Goal: Task Accomplishment & Management: Manage account settings

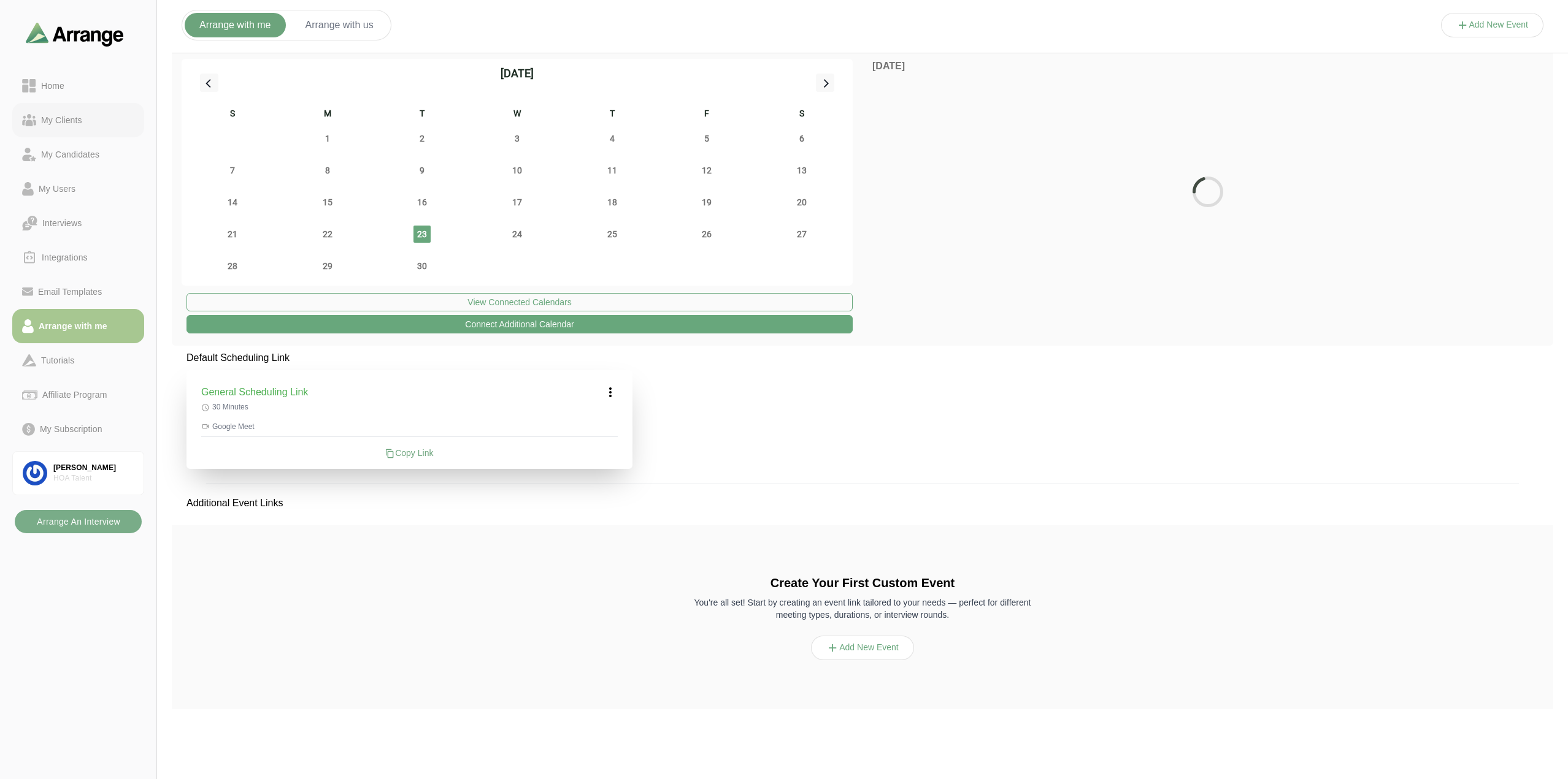
click at [62, 124] on div "My Clients" at bounding box center [61, 120] width 51 height 15
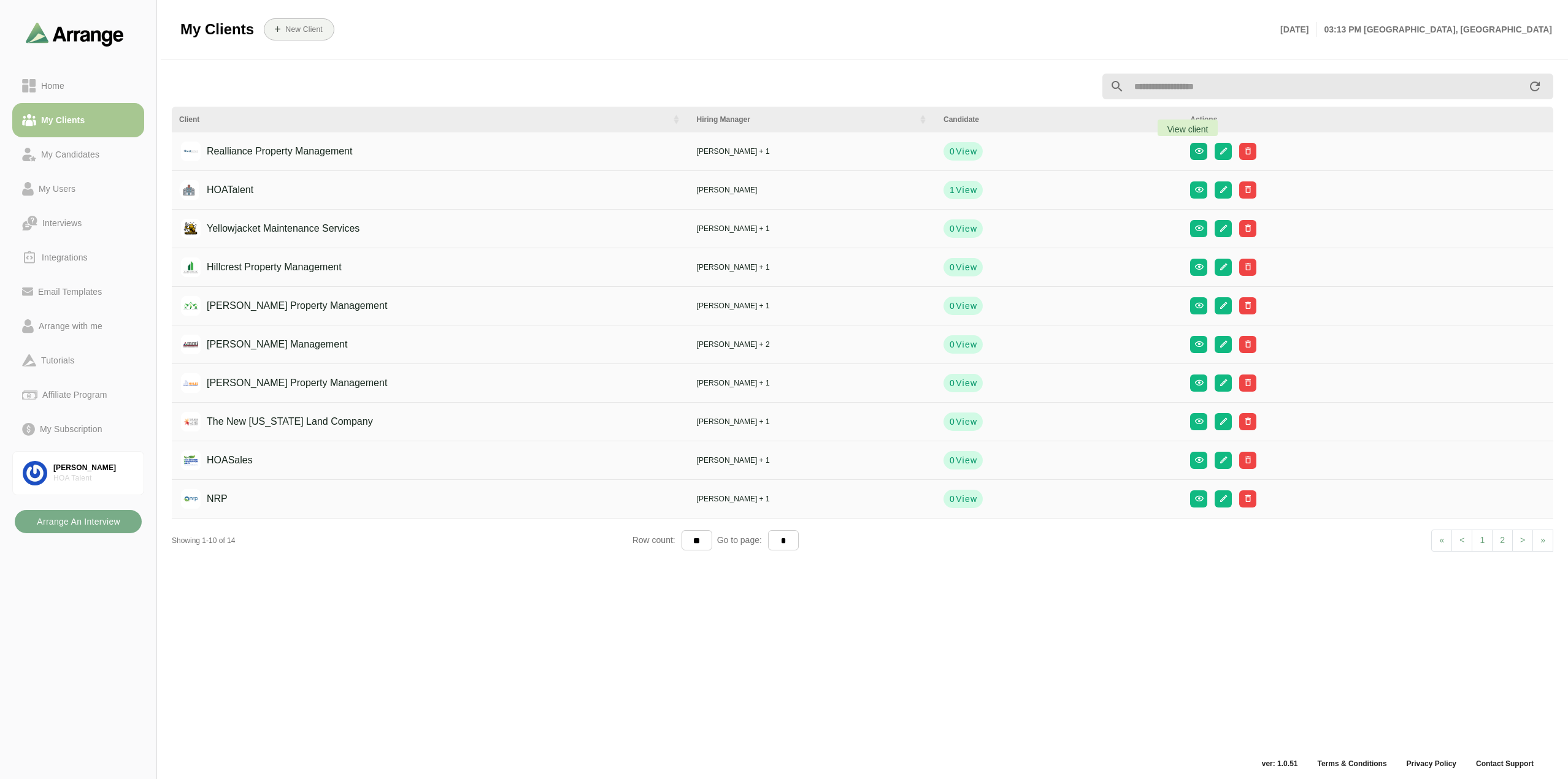
click at [1195, 151] on icon "button" at bounding box center [1199, 151] width 10 height 10
click at [1219, 152] on icon "button" at bounding box center [1223, 151] width 10 height 10
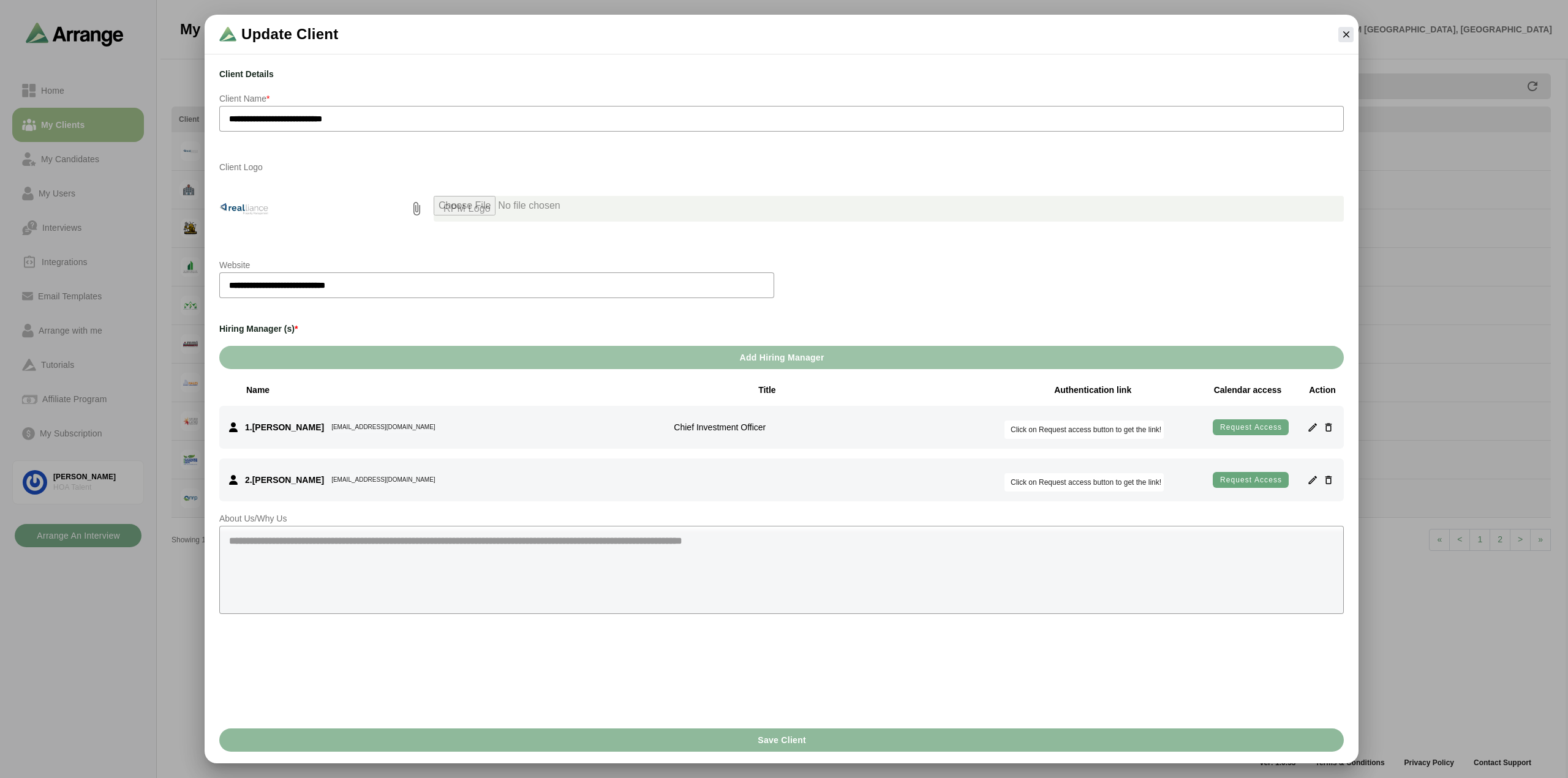
click at [1253, 424] on span "Request access" at bounding box center [1251, 427] width 63 height 10
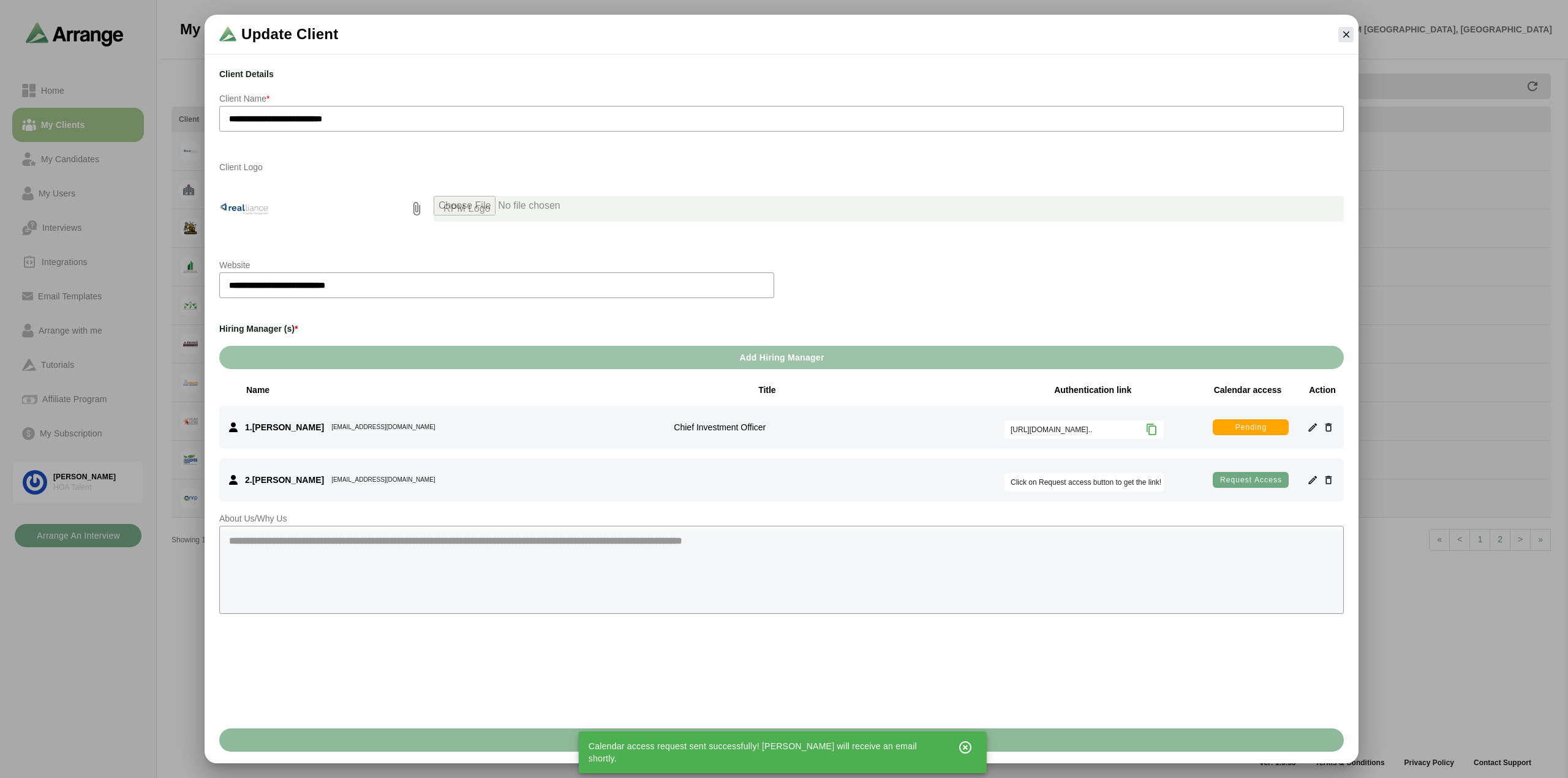
click at [1251, 475] on span "Request access" at bounding box center [1251, 479] width 63 height 10
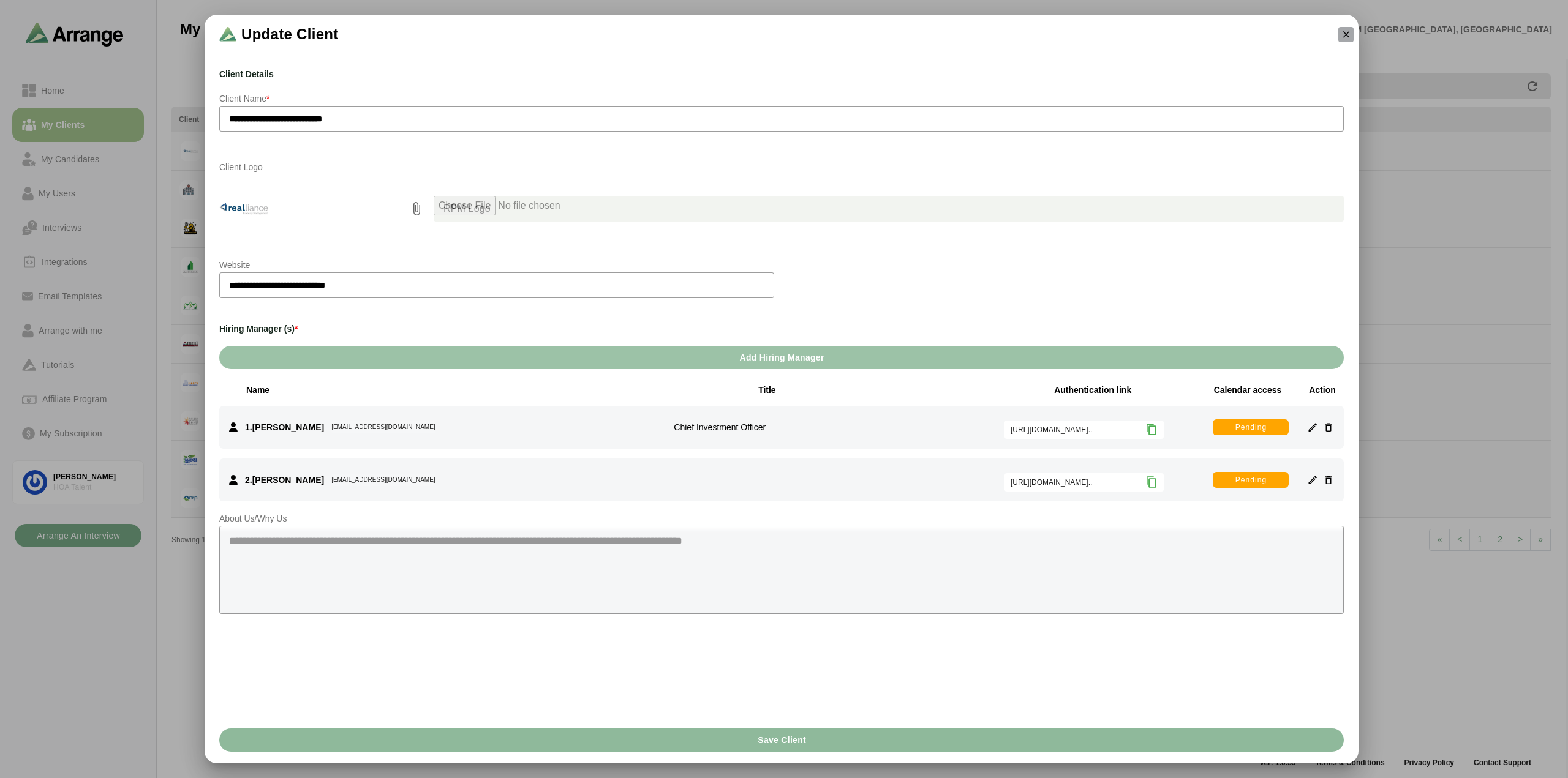
click at [1343, 31] on icon "button" at bounding box center [1347, 34] width 11 height 11
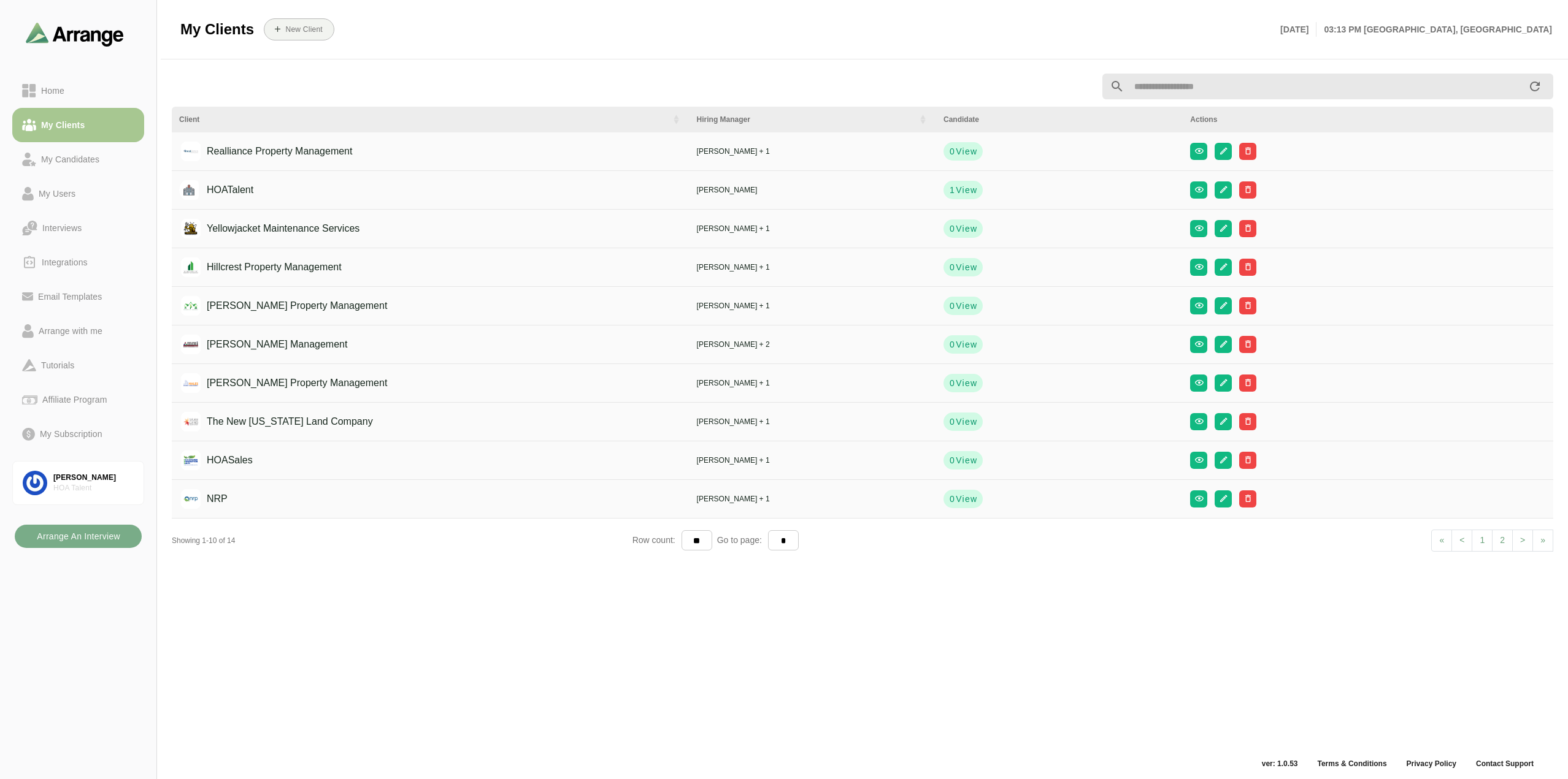
click at [454, 667] on div "Client Hiring Manager Candidate Actions Realliance Property Management Nathan B…" at bounding box center [862, 411] width 1396 height 690
click at [1219, 190] on icon "button" at bounding box center [1223, 189] width 10 height 10
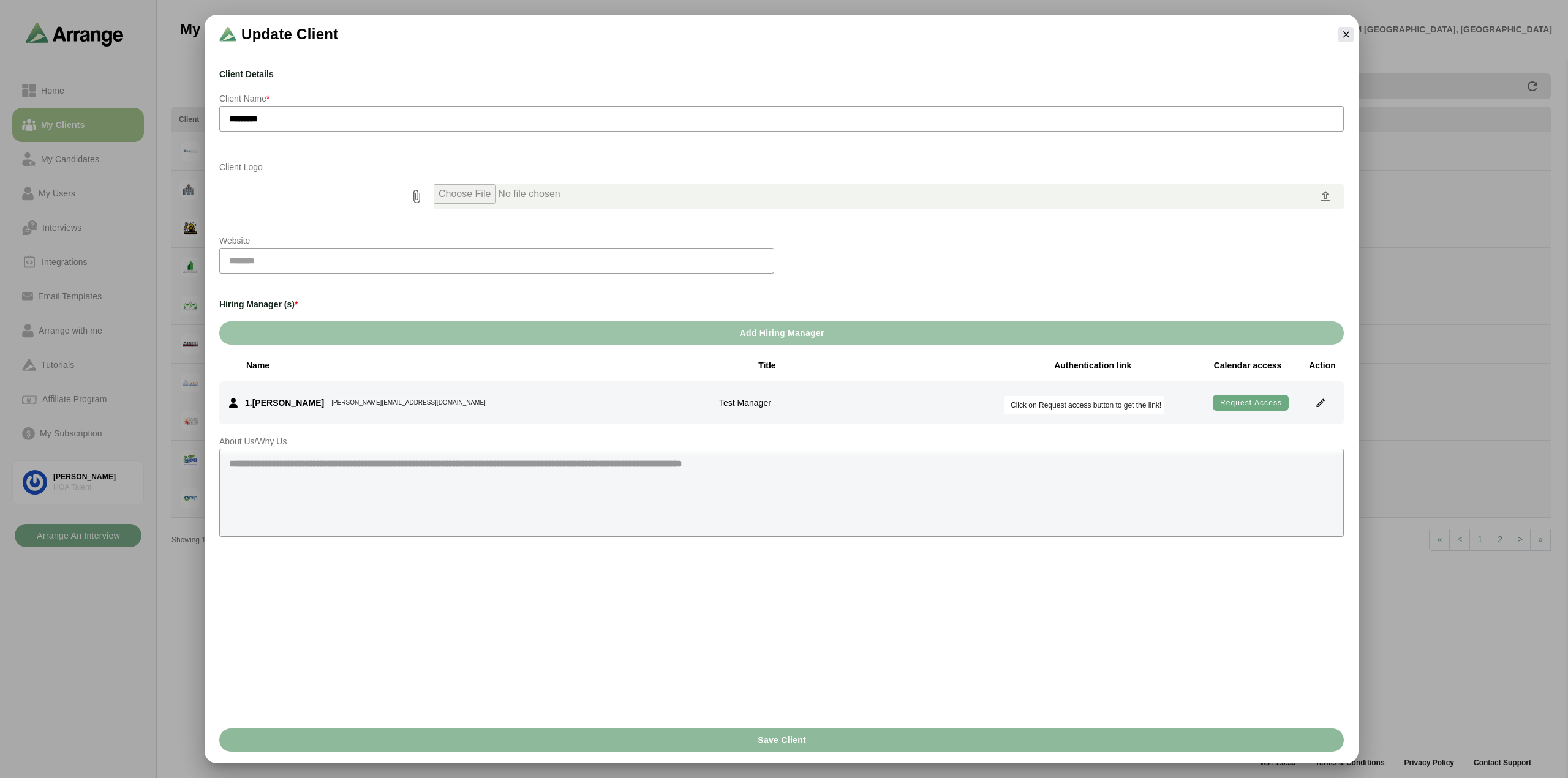
click at [1263, 401] on span "Request access" at bounding box center [1251, 403] width 63 height 10
click at [1347, 36] on icon "button" at bounding box center [1347, 34] width 11 height 11
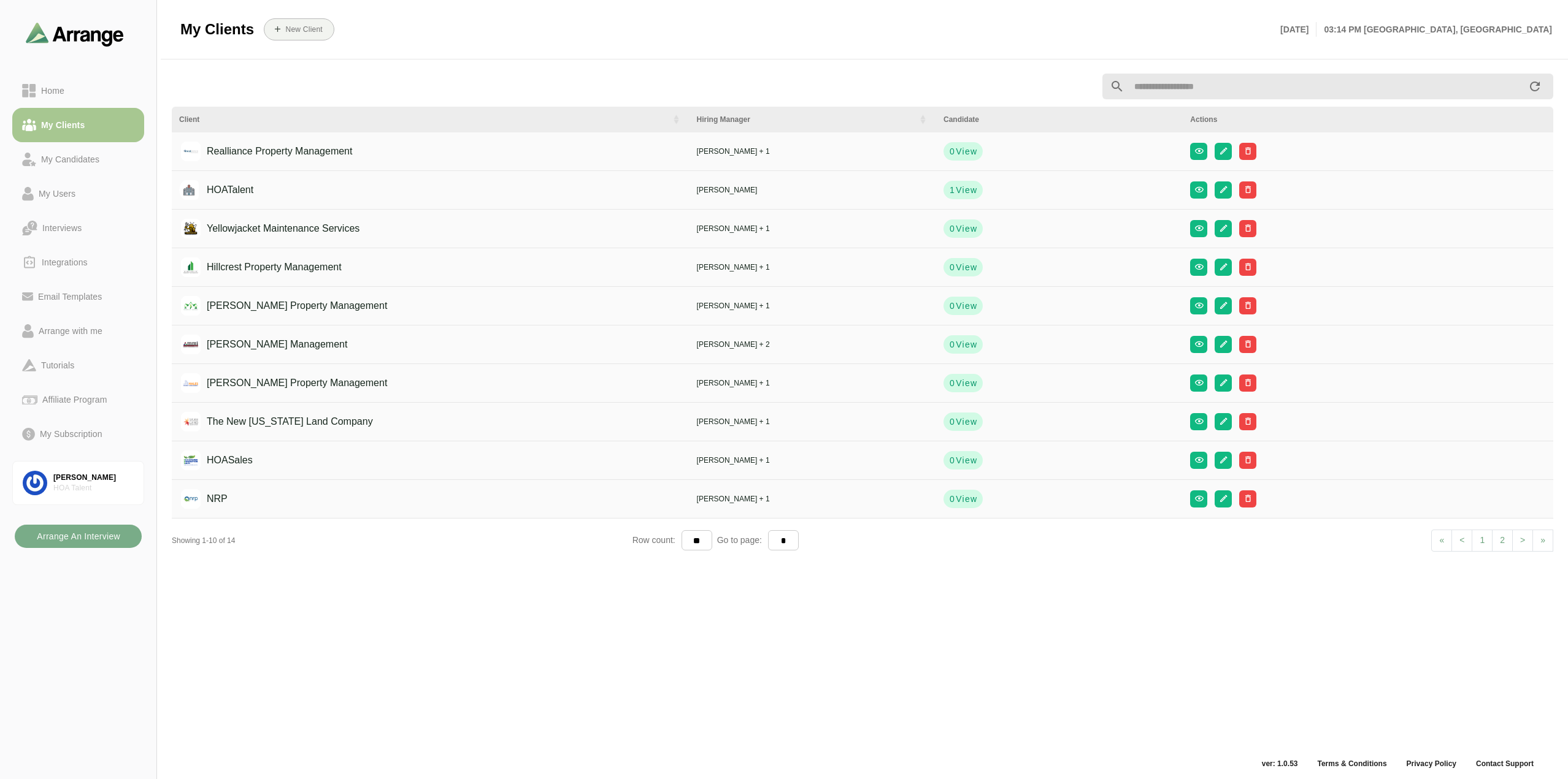
click at [601, 628] on div "Client Hiring Manager Candidate Actions Realliance Property Management Nathan B…" at bounding box center [862, 411] width 1396 height 690
click at [1120, 36] on div "New Client" at bounding box center [763, 30] width 1019 height 37
